Goal: Find specific page/section: Find specific page/section

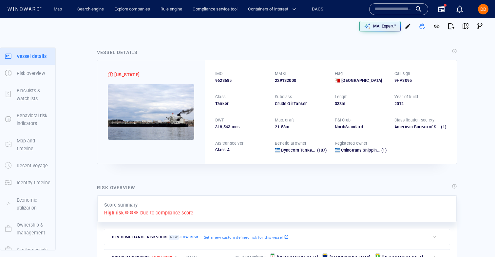
click at [403, 8] on input "text" at bounding box center [393, 9] width 37 height 10
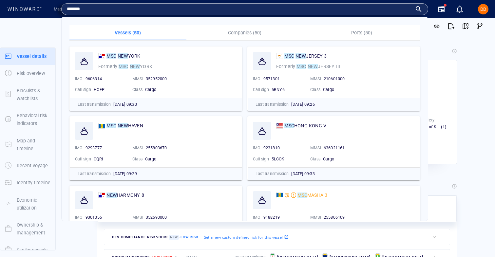
type input "*******"
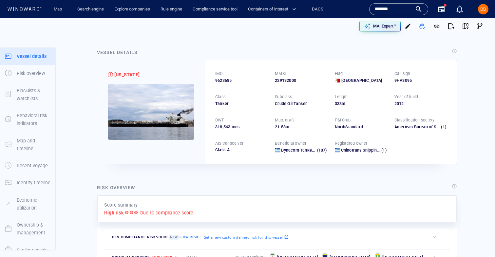
click at [394, 5] on input "*******" at bounding box center [393, 9] width 37 height 10
